Goal: Information Seeking & Learning: Learn about a topic

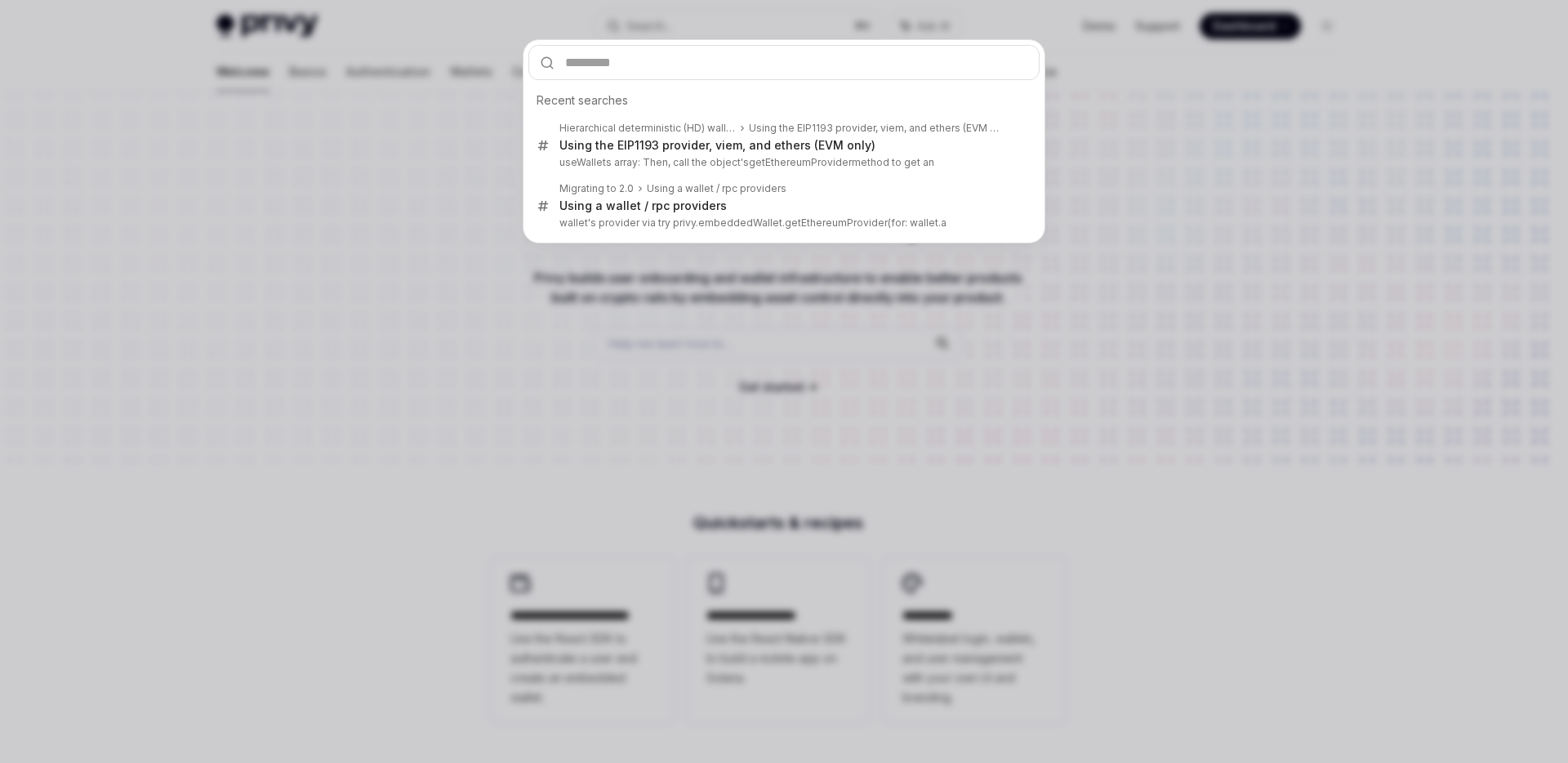
type input "**********"
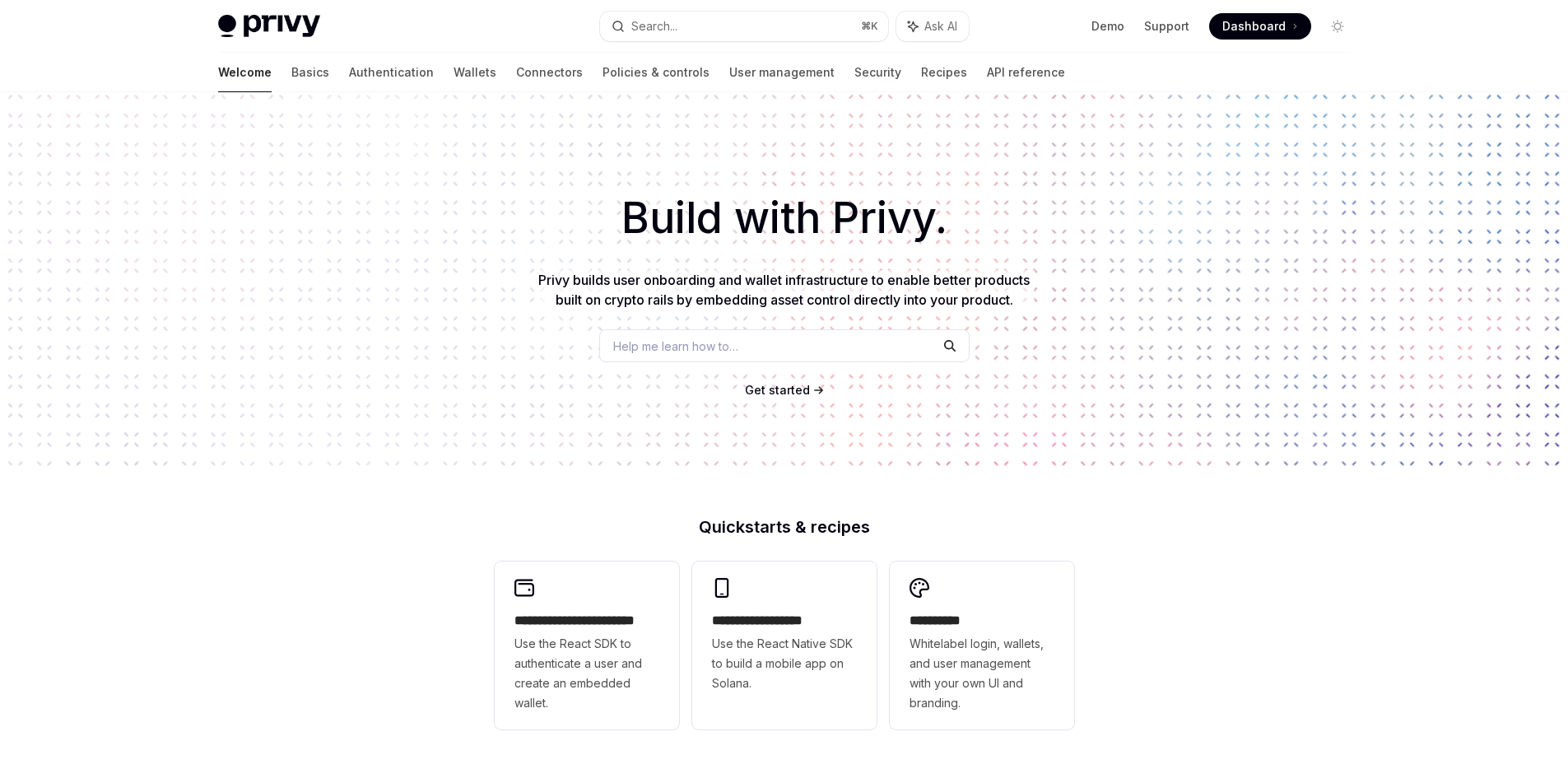
scroll to position [3702, 0]
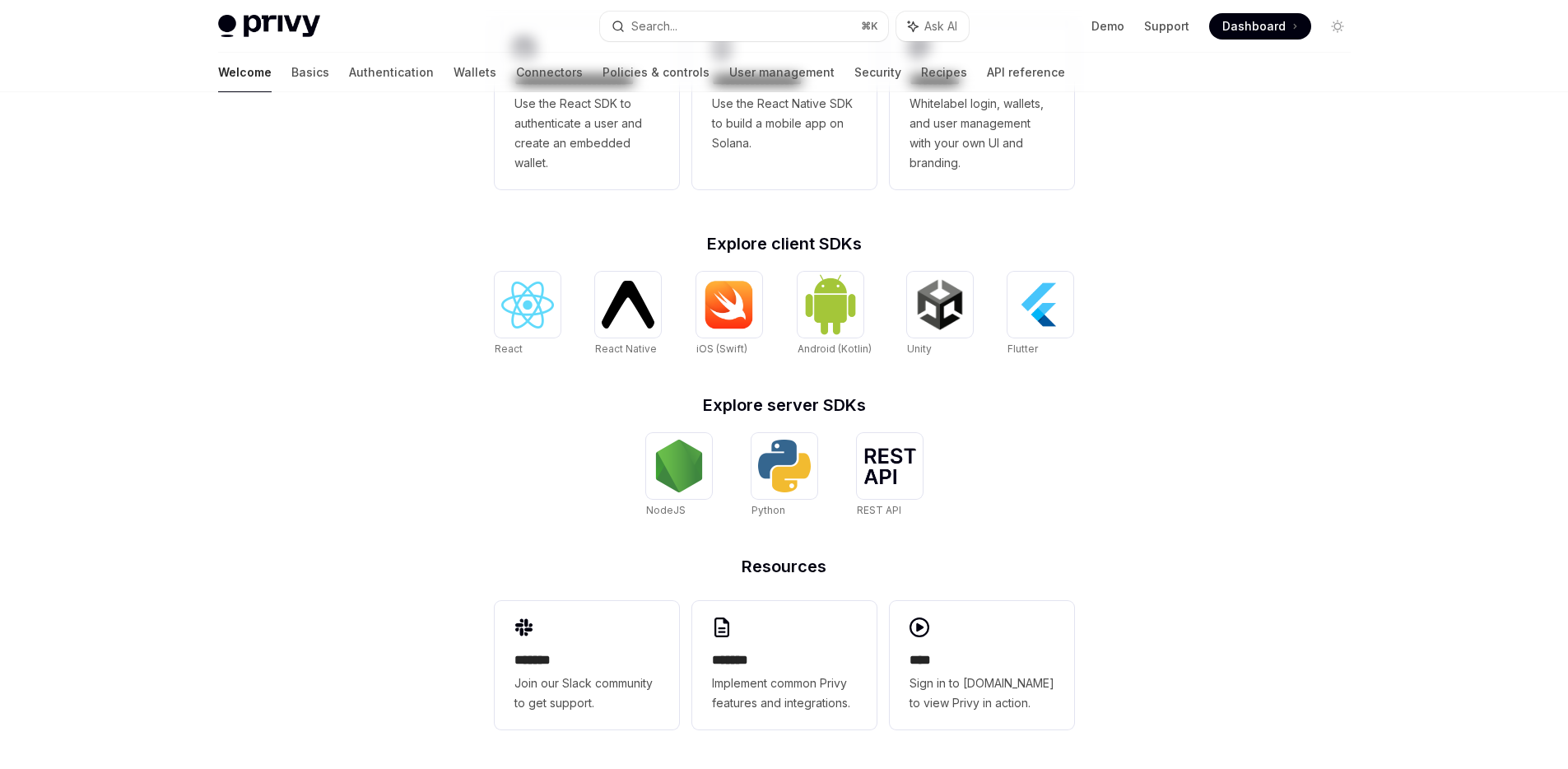
type textarea "*"
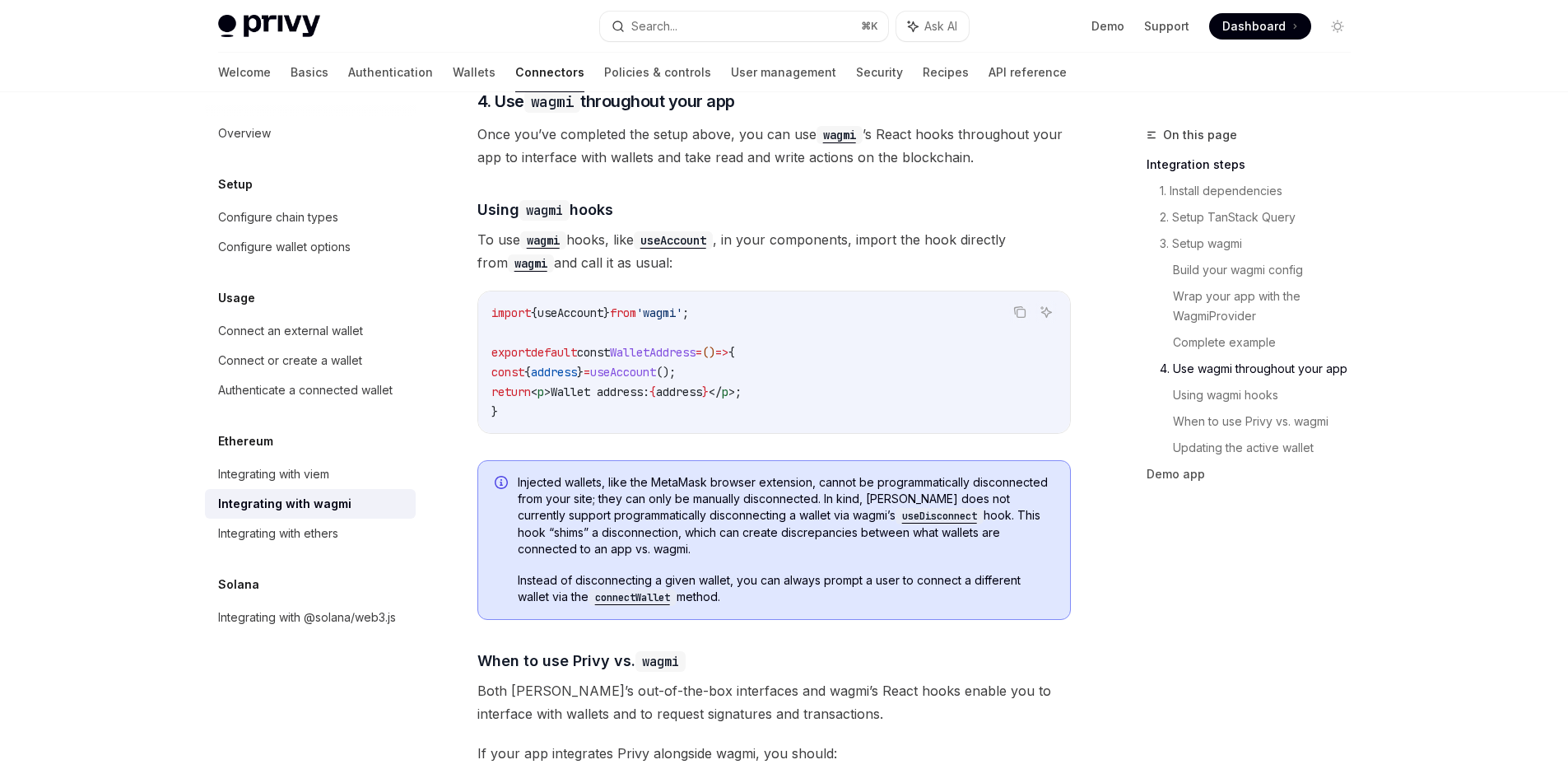
scroll to position [3662, 0]
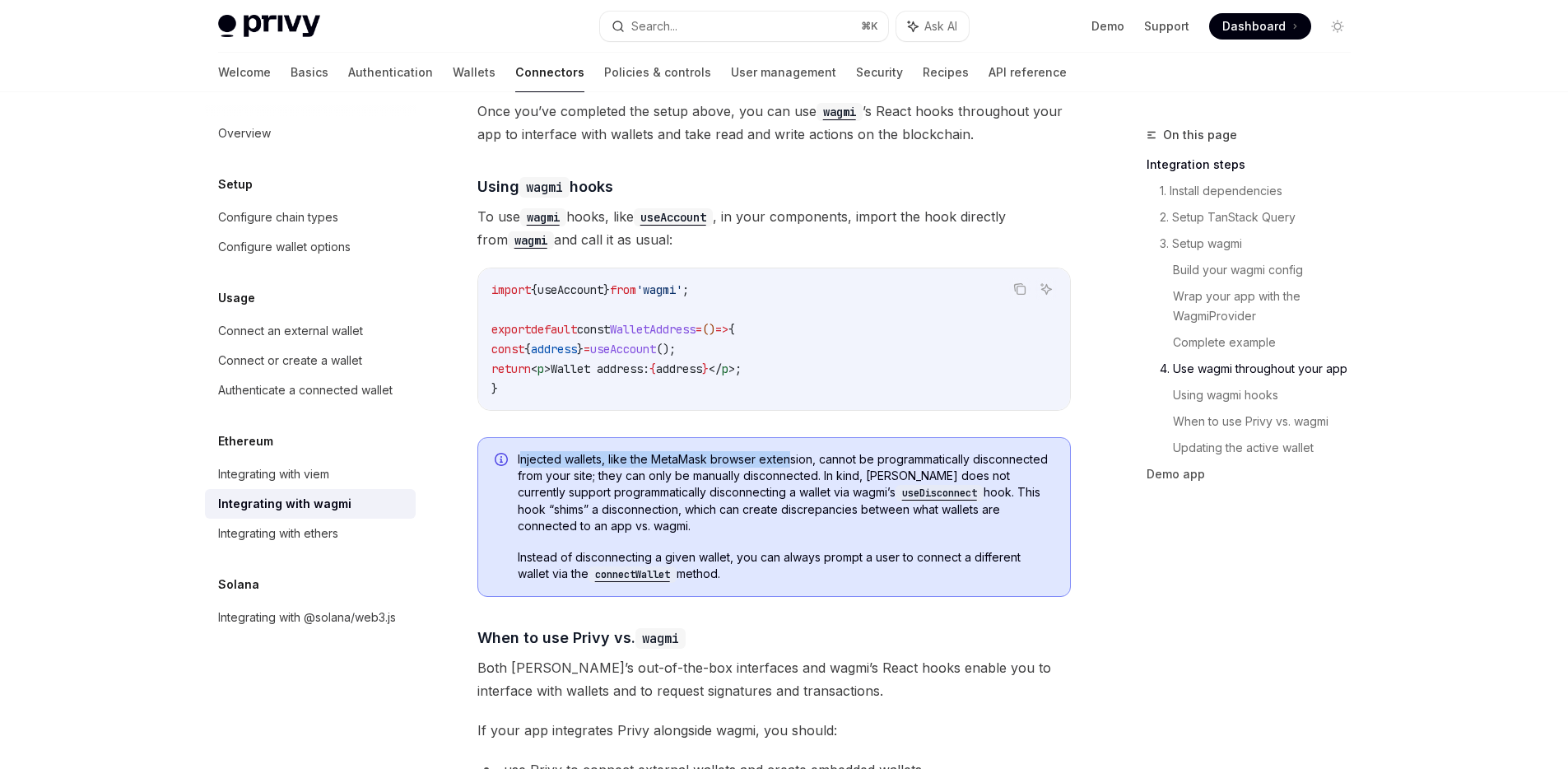
drag, startPoint x: 520, startPoint y: 449, endPoint x: 786, endPoint y: 450, distance: 266.0
click at [786, 451] on span "Injected wallets, like the MetaMask browser extension, cannot be programmatical…" at bounding box center [785, 492] width 536 height 83
click at [841, 451] on span "Injected wallets, like the MetaMask browser extension, cannot be programmatical…" at bounding box center [785, 492] width 536 height 83
drag, startPoint x: 593, startPoint y: 468, endPoint x: 812, endPoint y: 465, distance: 219.0
click at [812, 465] on span "Injected wallets, like the MetaMask browser extension, cannot be programmatical…" at bounding box center [785, 492] width 536 height 83
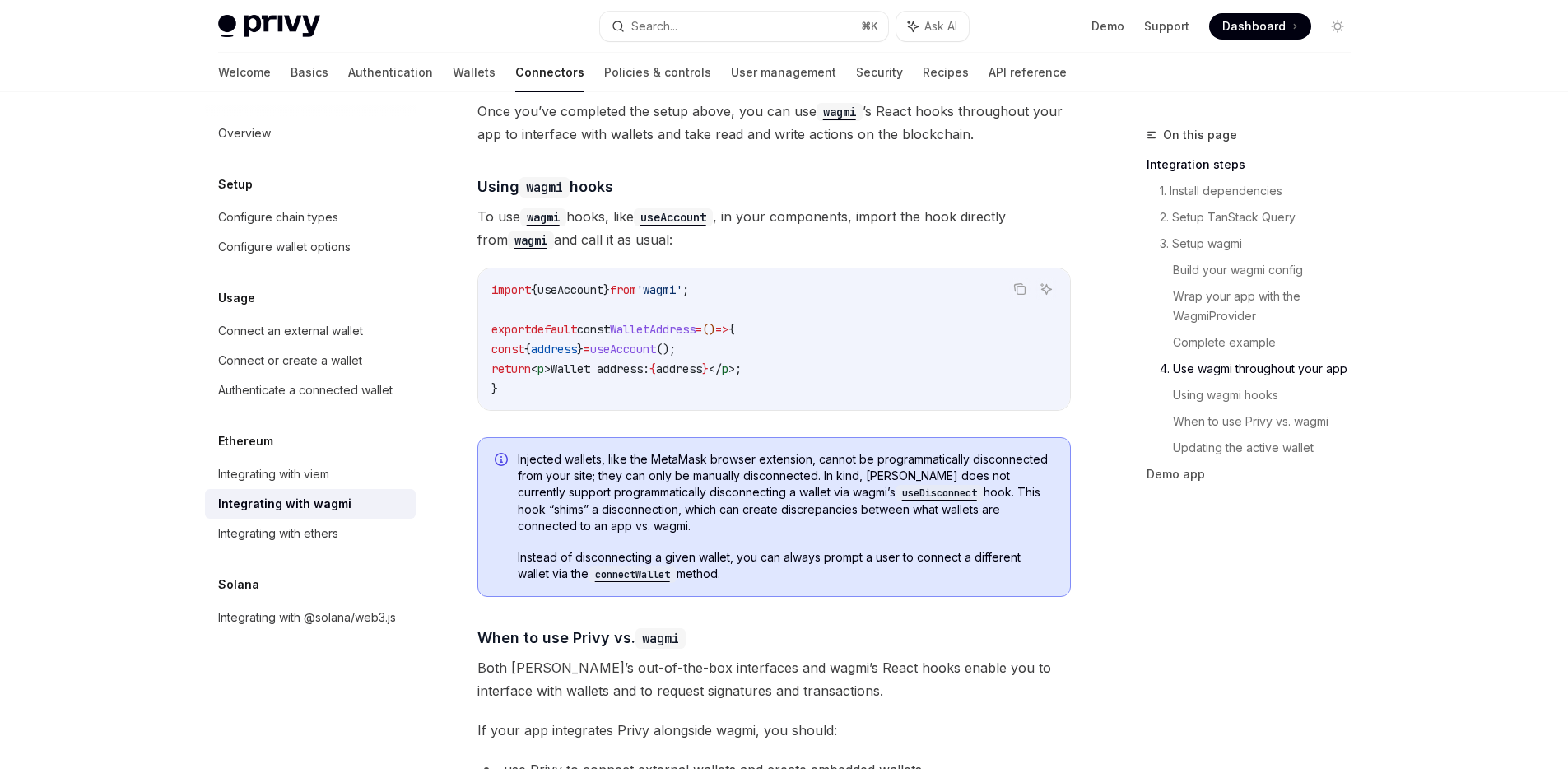
click at [942, 439] on div "Injected wallets, like the MetaMask browser extension, cannot be programmatical…" at bounding box center [774, 516] width 594 height 159
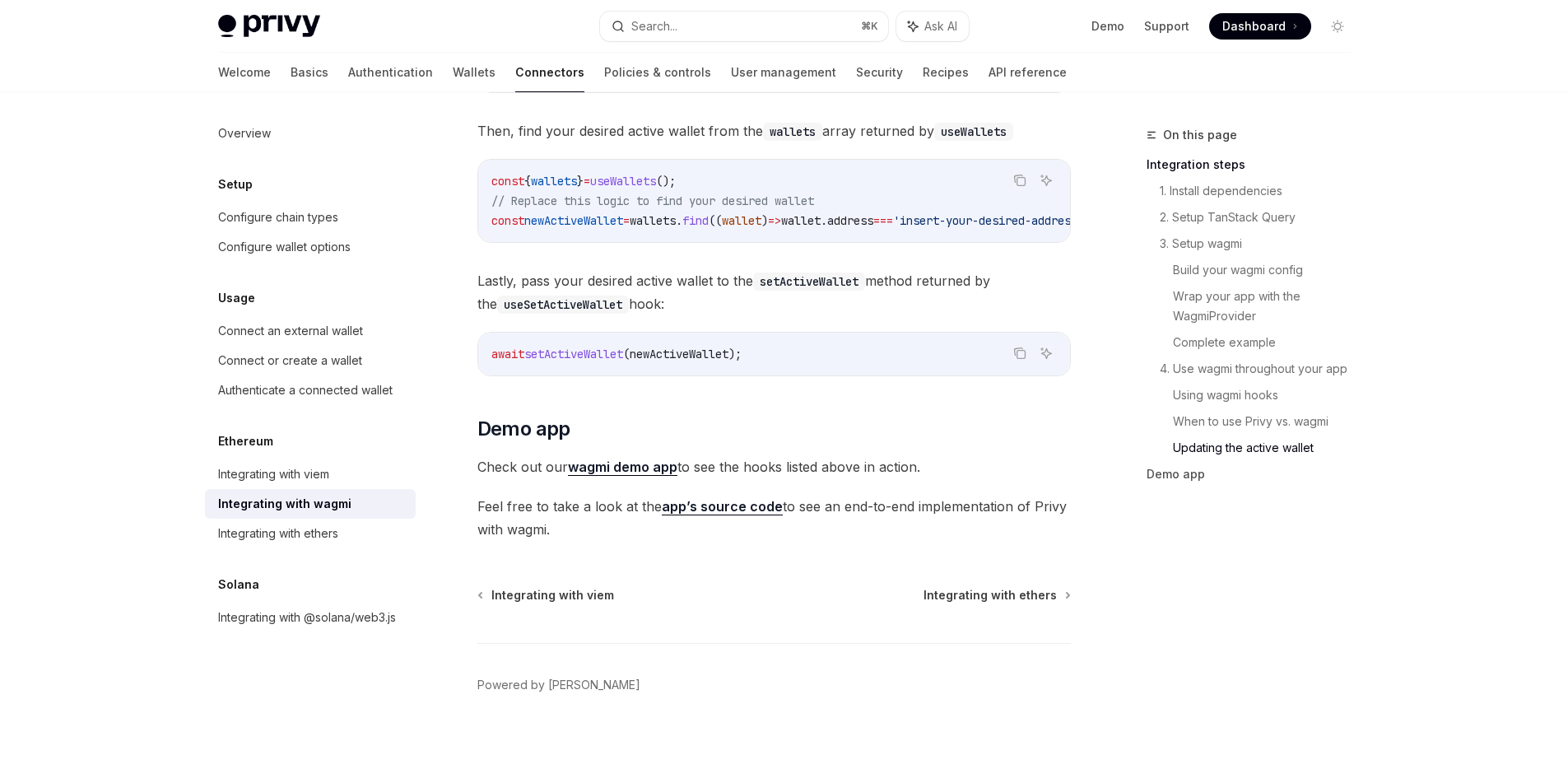
scroll to position [4682, 0]
